Goal: Obtain resource: Download file/media

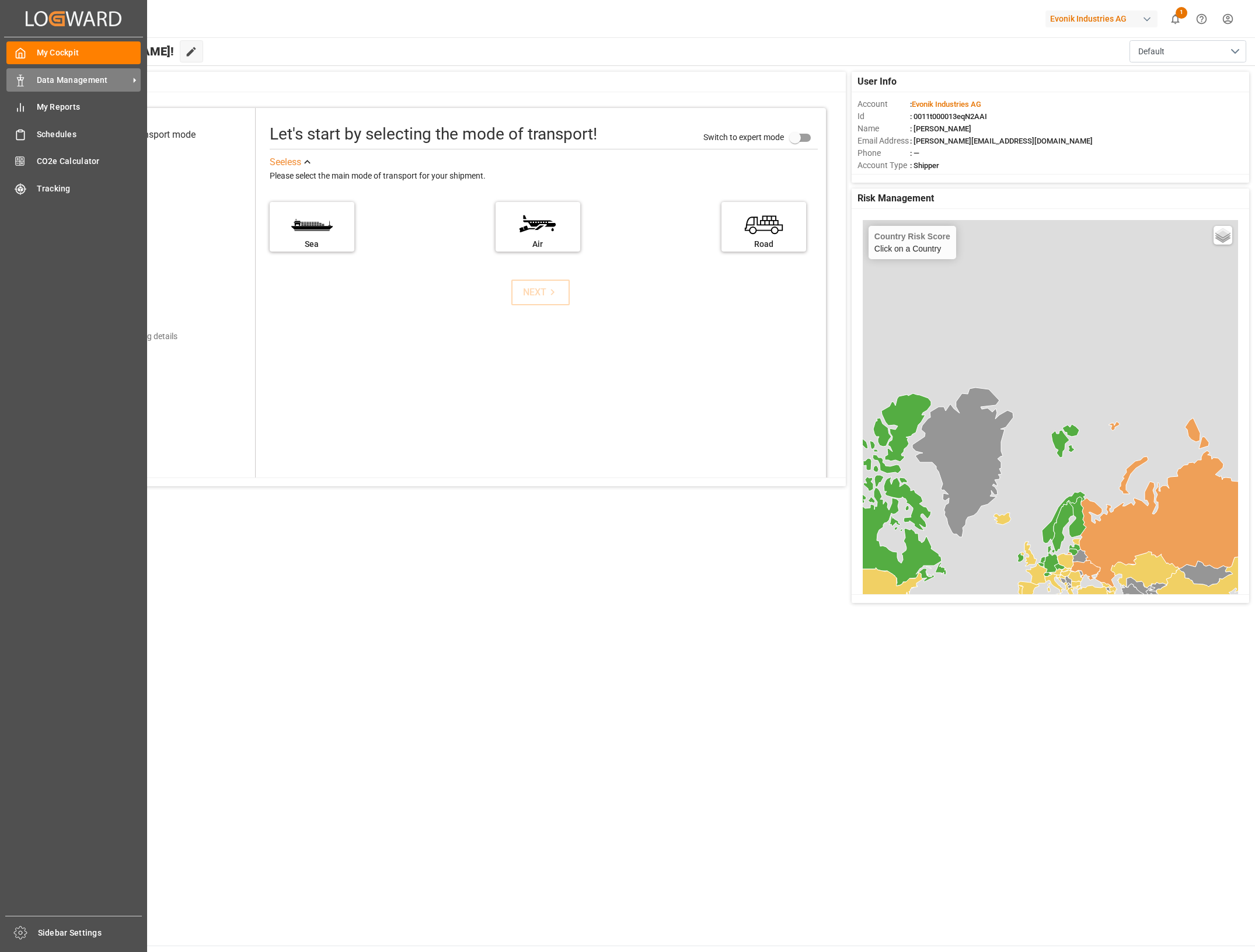
click at [27, 82] on div "Data Management Data Management" at bounding box center [73, 79] width 134 height 23
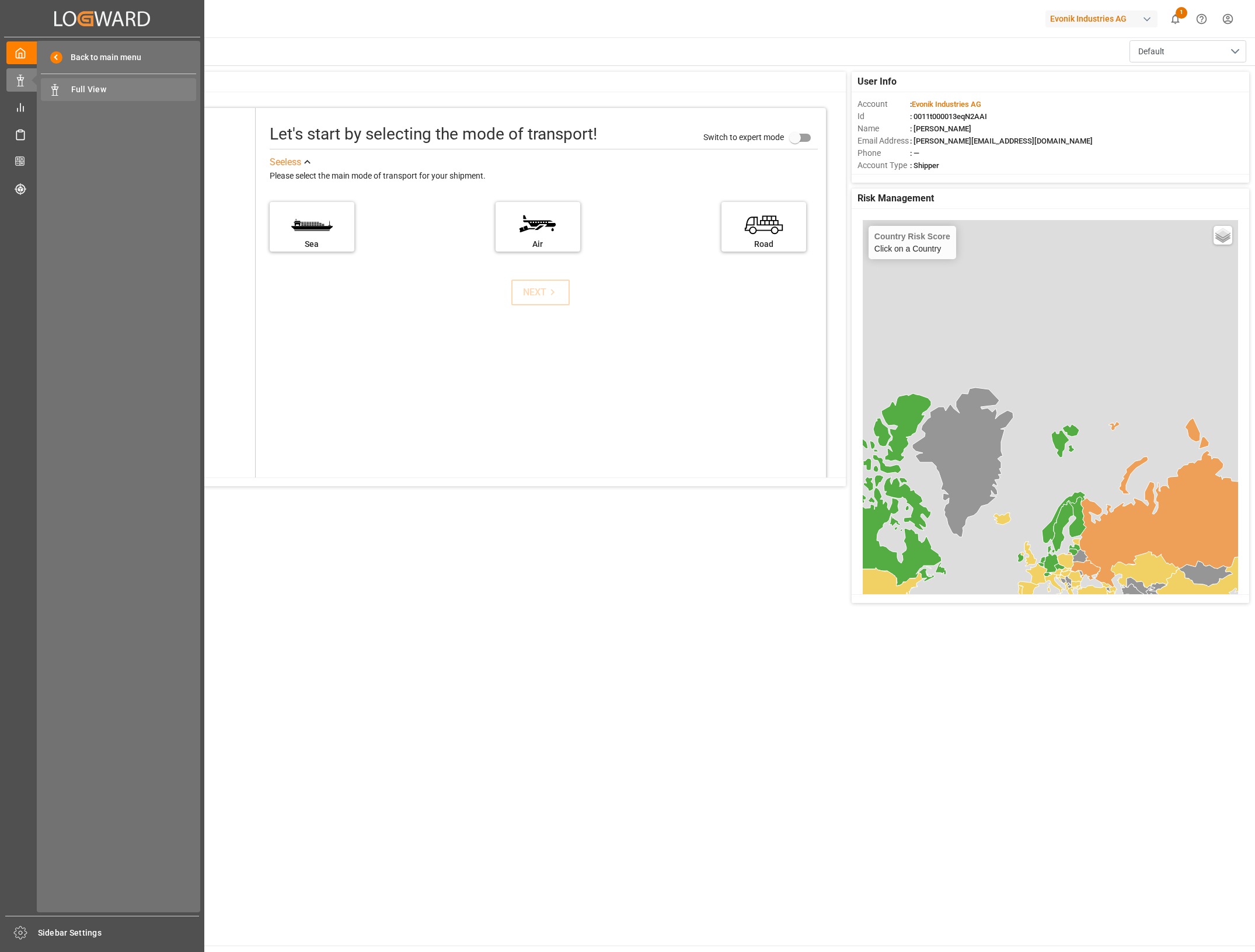
click at [92, 82] on div "Full View Full View" at bounding box center [118, 89] width 155 height 23
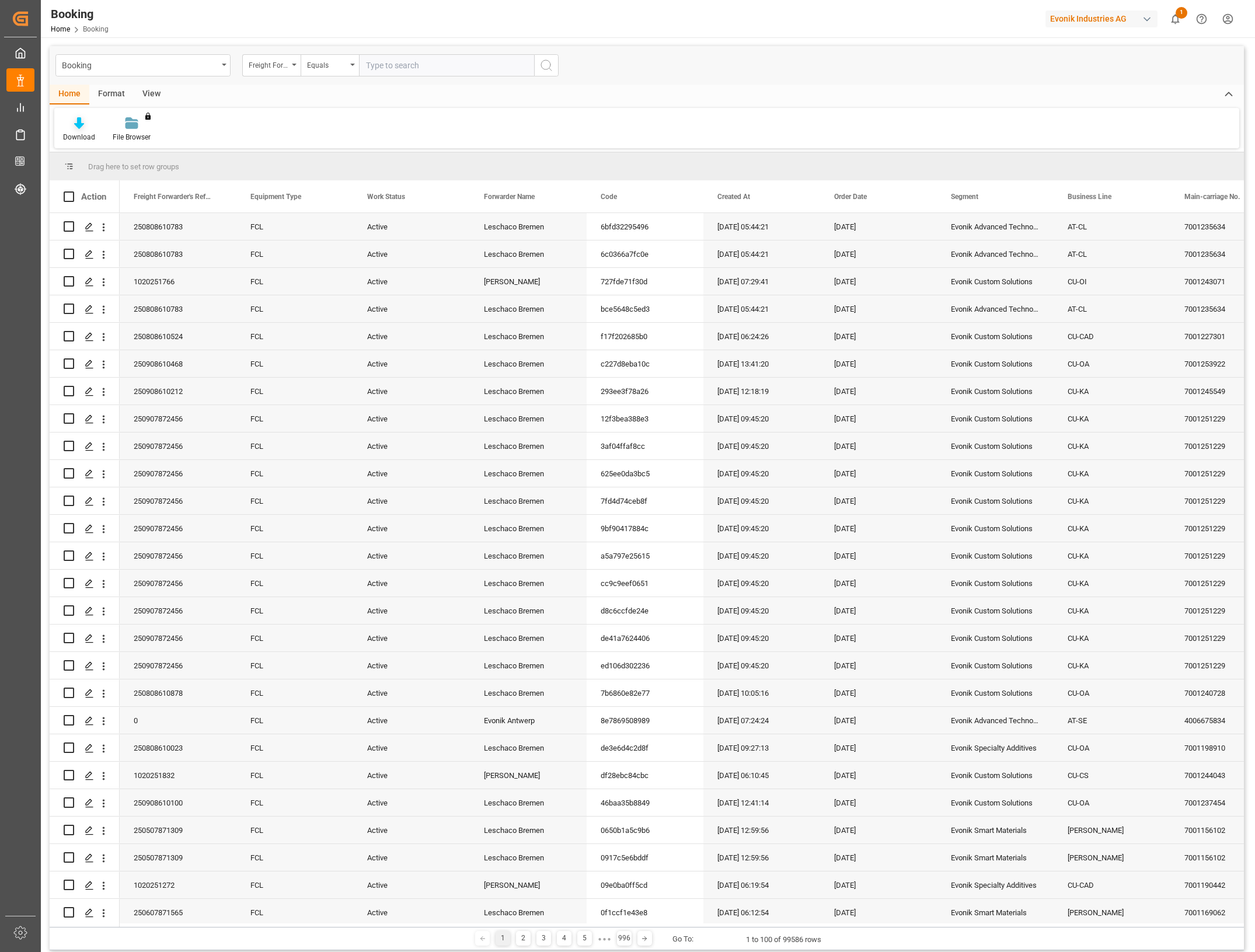
click at [76, 130] on div "Download" at bounding box center [79, 130] width 49 height 26
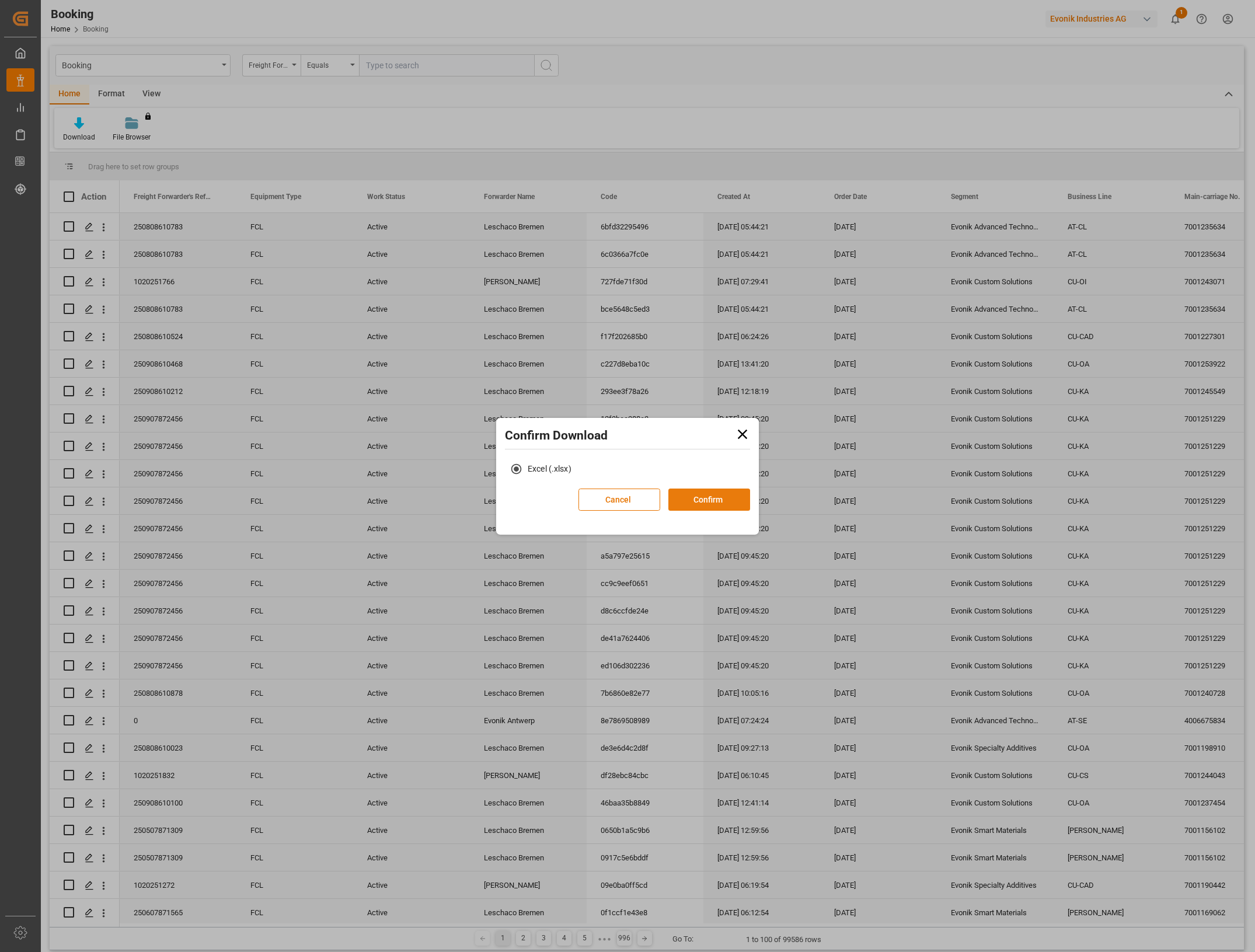
click at [711, 499] on button "Confirm" at bounding box center [709, 499] width 82 height 22
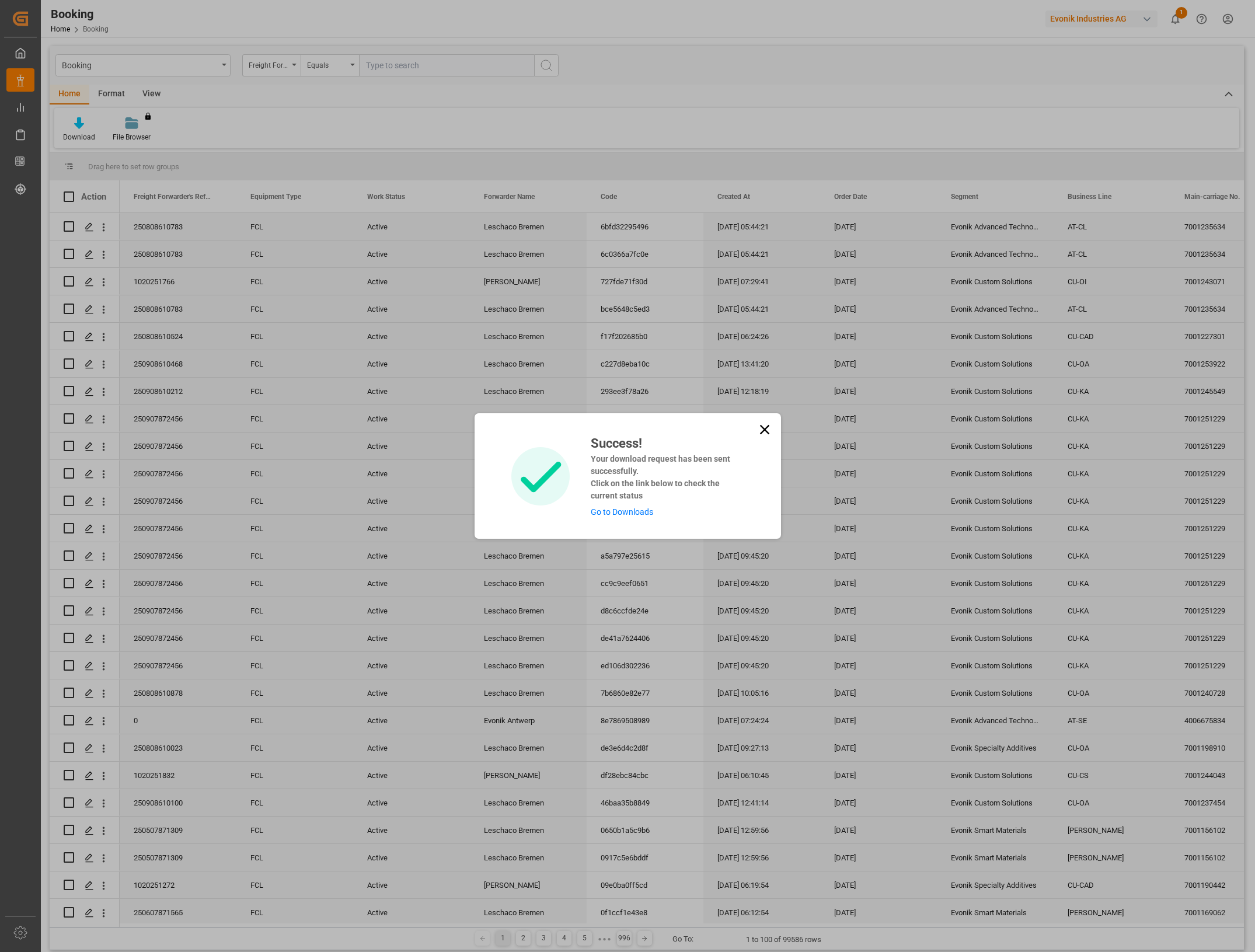
click at [628, 511] on link "Go to Downloads" at bounding box center [622, 512] width 62 height 9
